Goal: Information Seeking & Learning: Find specific fact

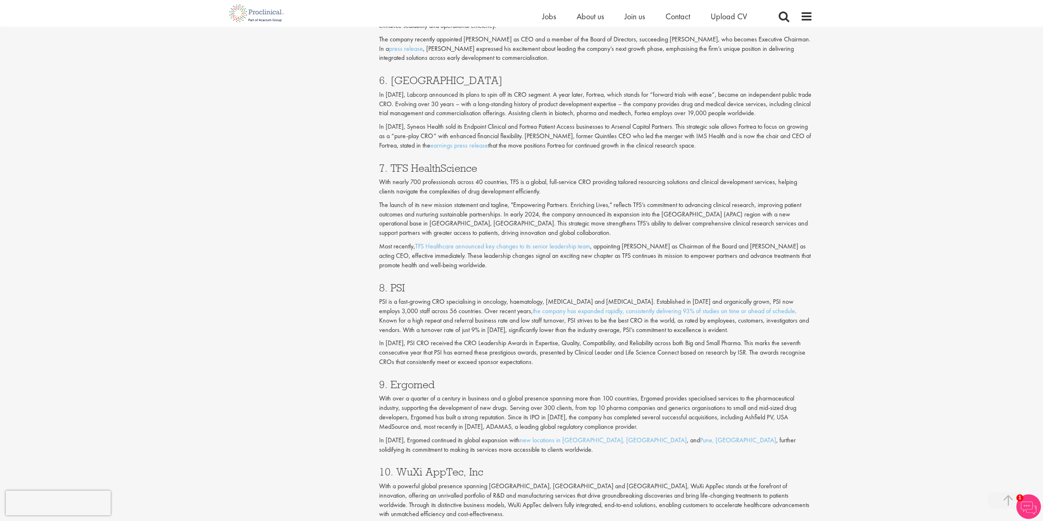
scroll to position [1476, 0]
drag, startPoint x: 406, startPoint y: 291, endPoint x: 390, endPoint y: 289, distance: 16.1
click at [390, 289] on h3 "8. PSI" at bounding box center [596, 287] width 434 height 11
copy h3 "PSI"
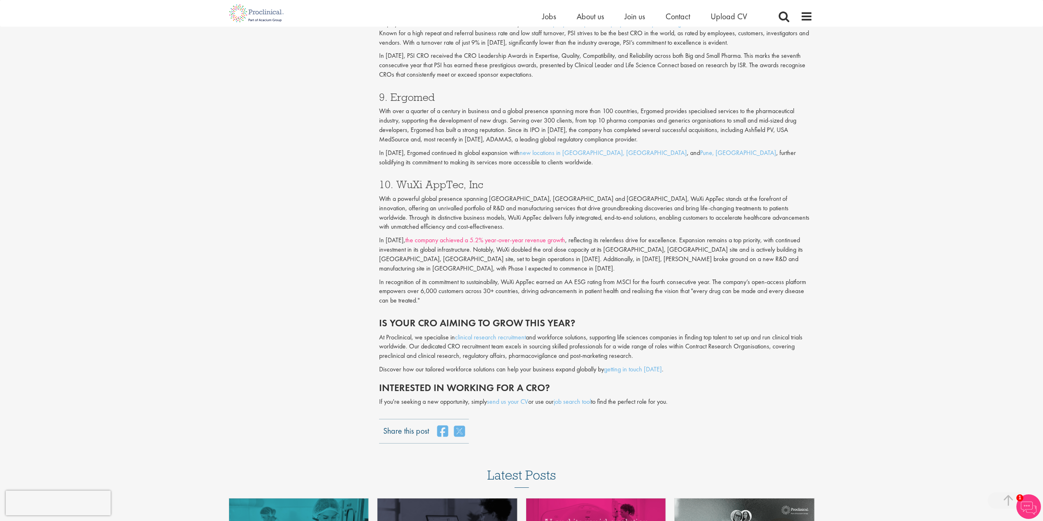
scroll to position [1722, 0]
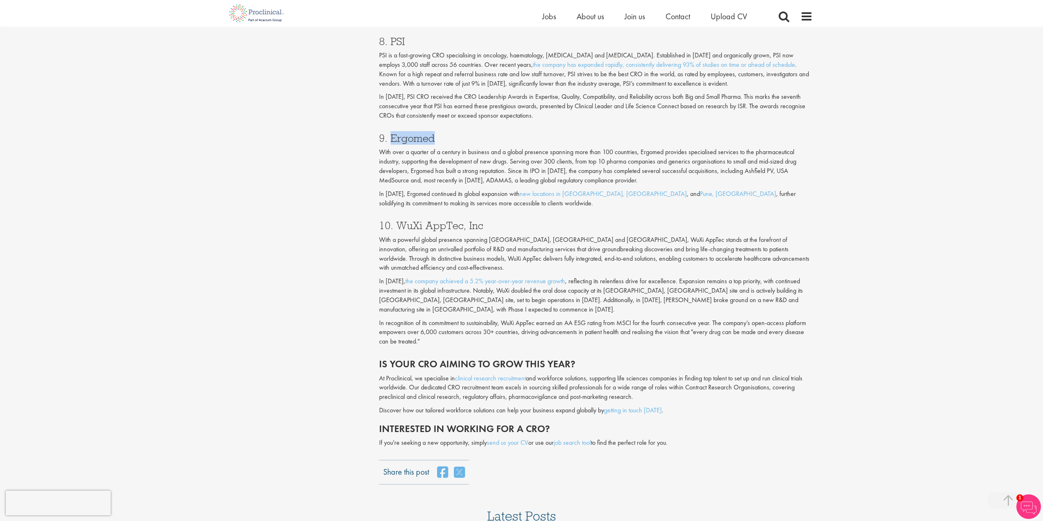
drag, startPoint x: 418, startPoint y: 141, endPoint x: 391, endPoint y: 143, distance: 27.6
click at [391, 143] on h3 "9. Ergomed" at bounding box center [596, 138] width 434 height 11
copy h3 "Ergomed"
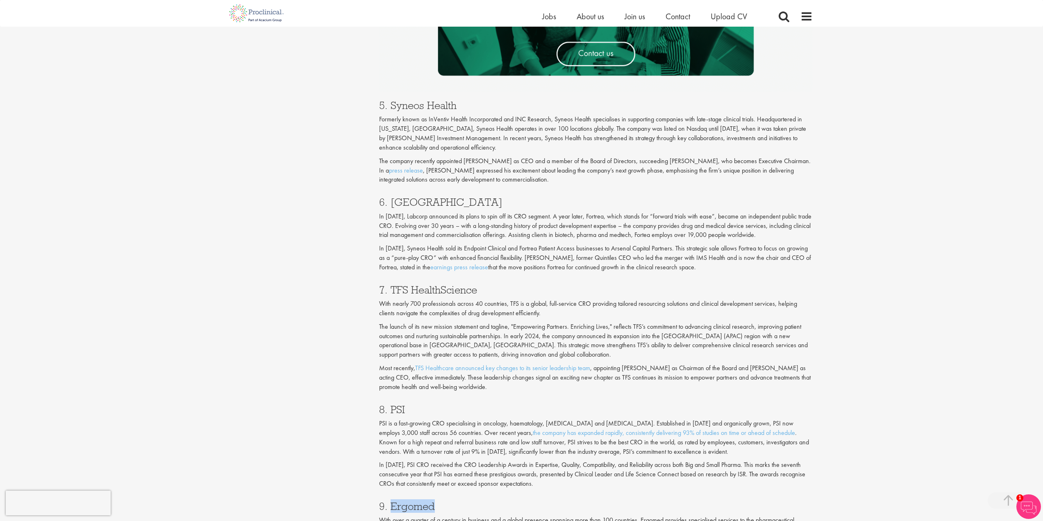
scroll to position [1353, 0]
drag, startPoint x: 481, startPoint y: 290, endPoint x: 392, endPoint y: 291, distance: 89.0
click at [392, 291] on h3 "7. TFS HealthScience" at bounding box center [596, 290] width 434 height 11
copy h3 "TFS HealthScience"
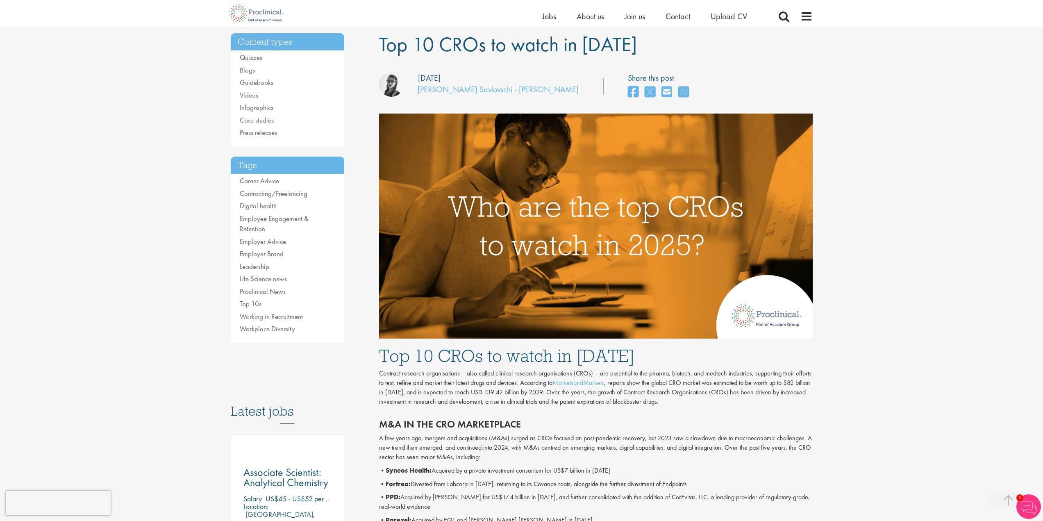
scroll to position [0, 0]
